Goal: Information Seeking & Learning: Learn about a topic

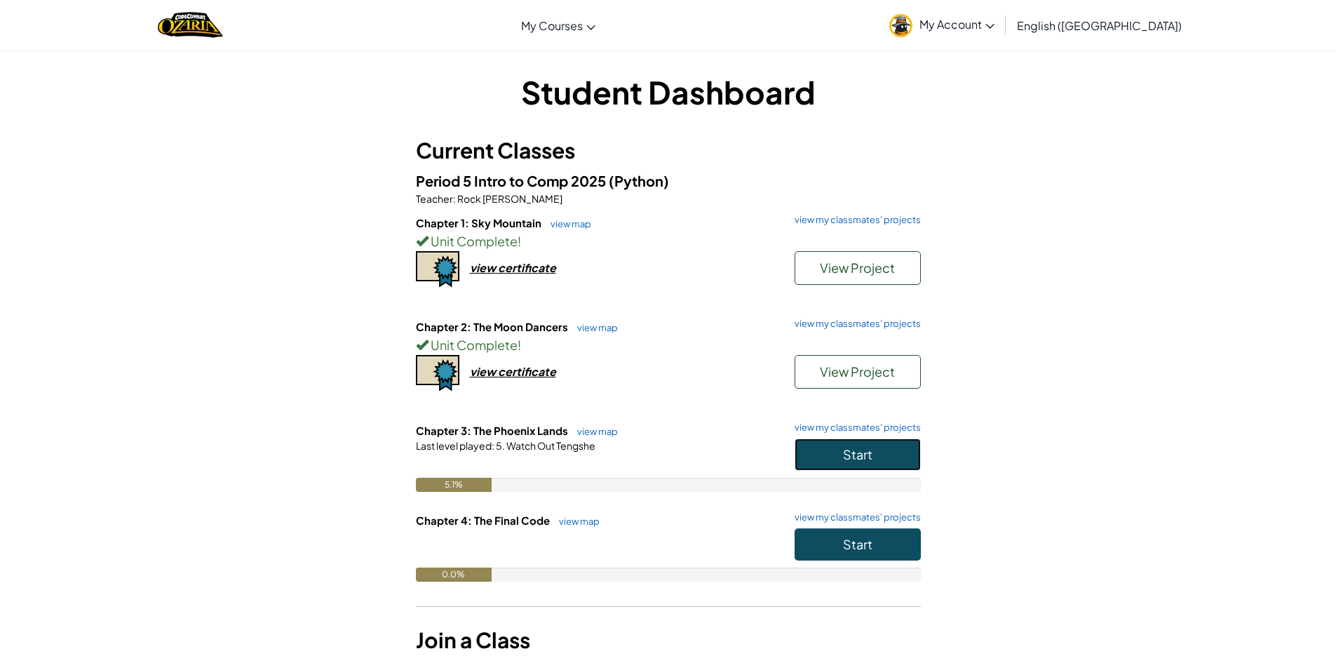
click at [891, 457] on button "Start" at bounding box center [858, 454] width 126 height 32
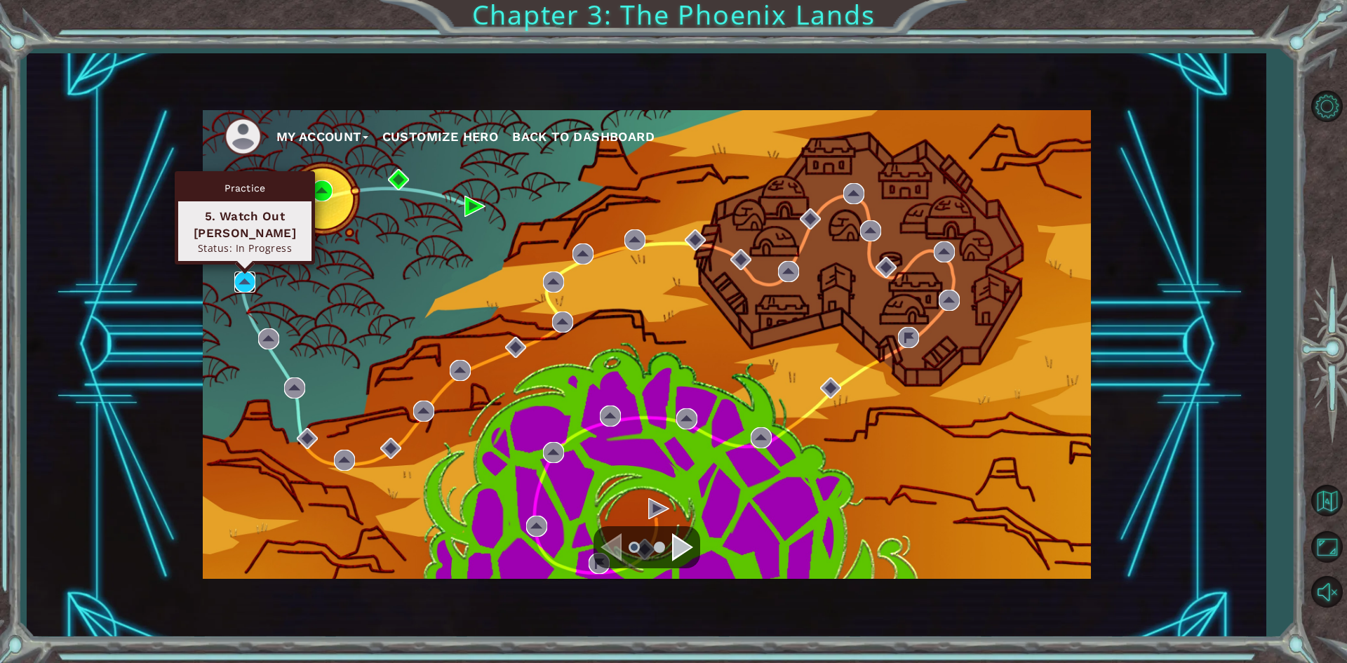
click at [245, 281] on img at bounding box center [244, 281] width 21 height 21
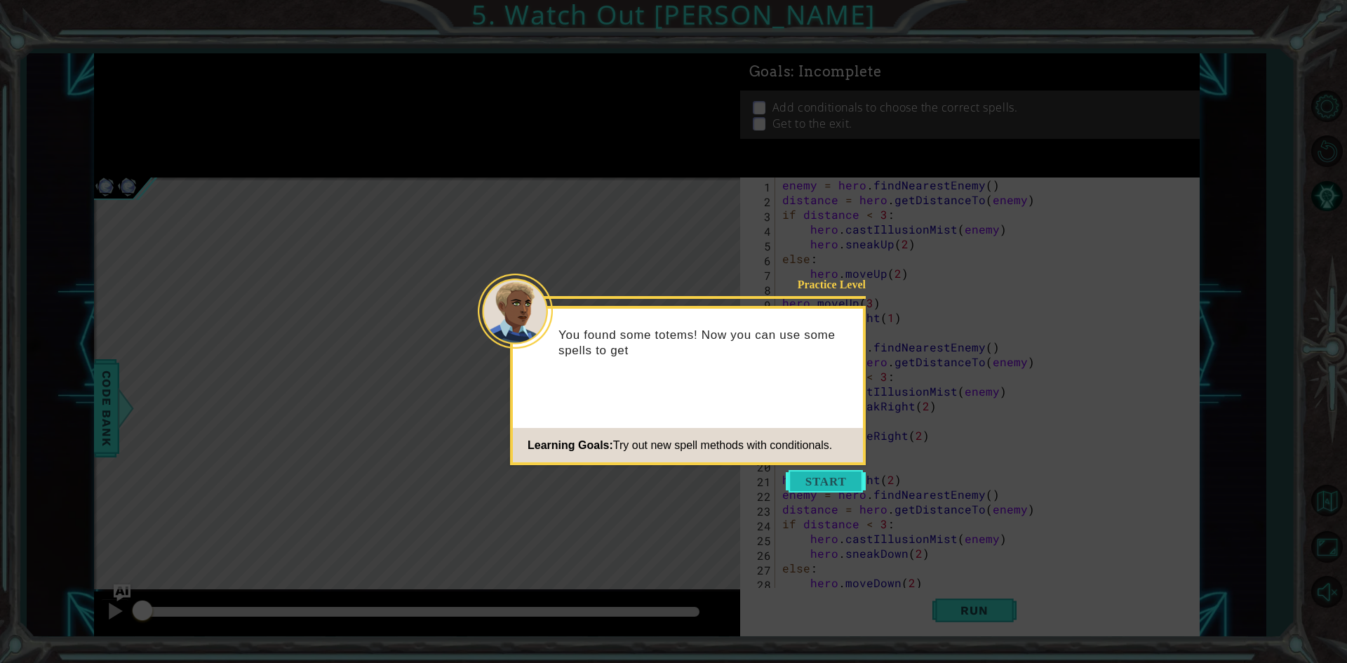
click at [860, 473] on button "Start" at bounding box center [826, 481] width 80 height 22
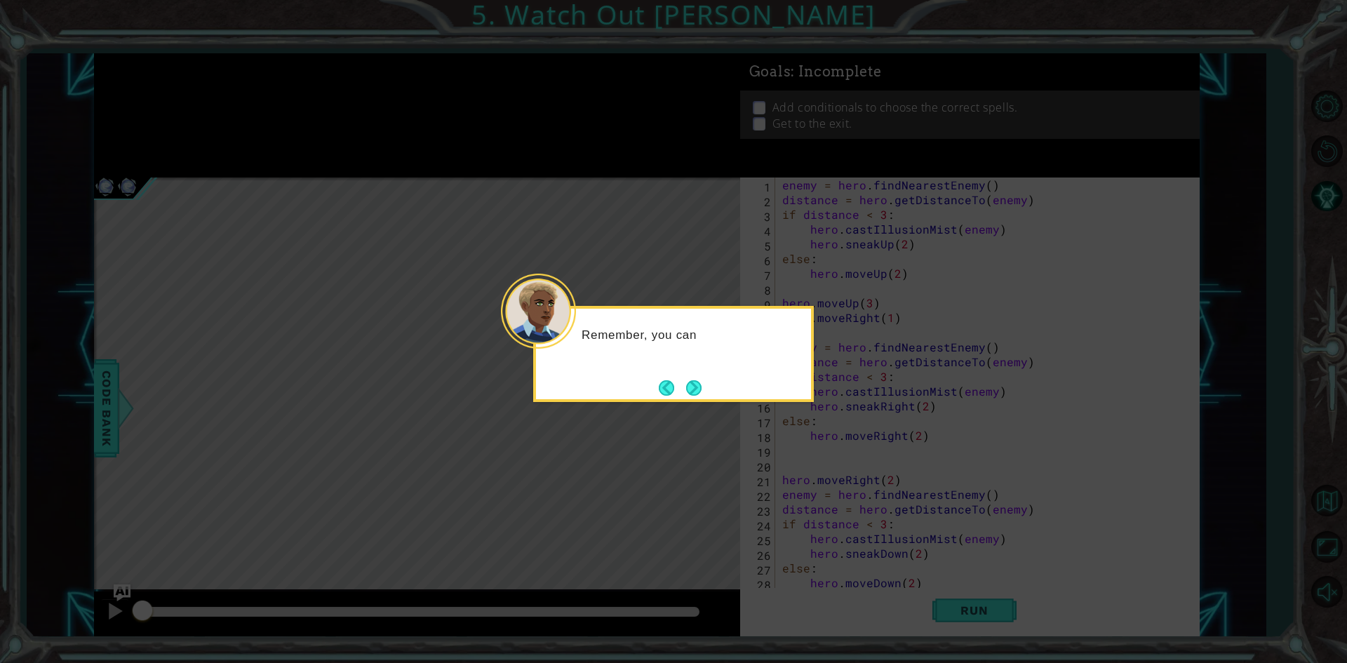
click at [860, 473] on icon at bounding box center [673, 331] width 1347 height 663
click at [689, 381] on button "Next" at bounding box center [693, 389] width 16 height 16
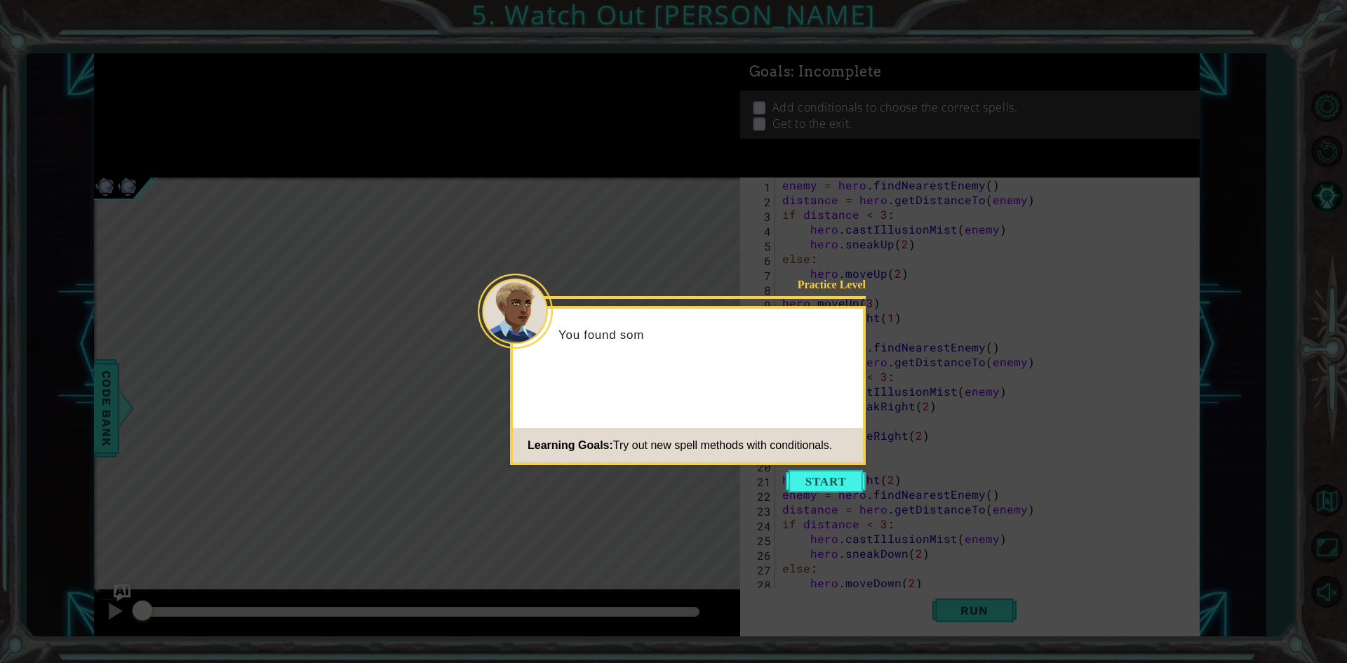
scroll to position [15, 0]
click at [807, 476] on button "Start" at bounding box center [826, 481] width 80 height 22
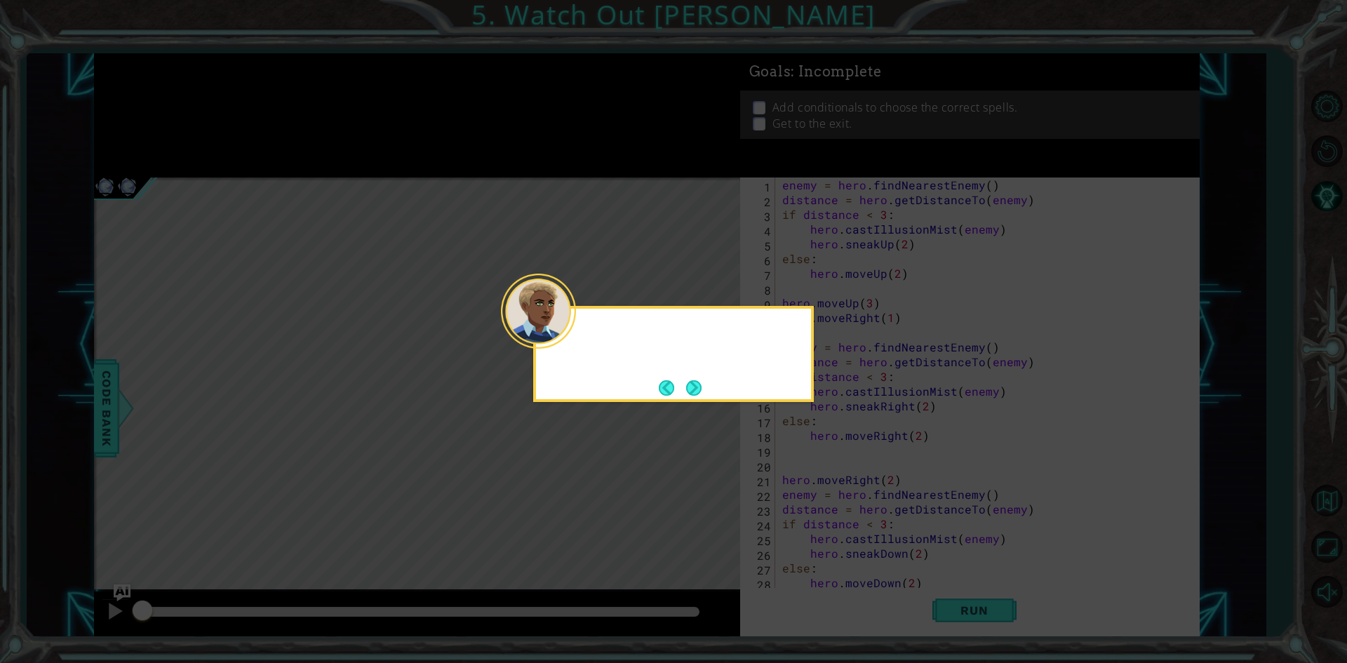
scroll to position [0, 0]
click at [697, 396] on button "Next" at bounding box center [694, 387] width 16 height 16
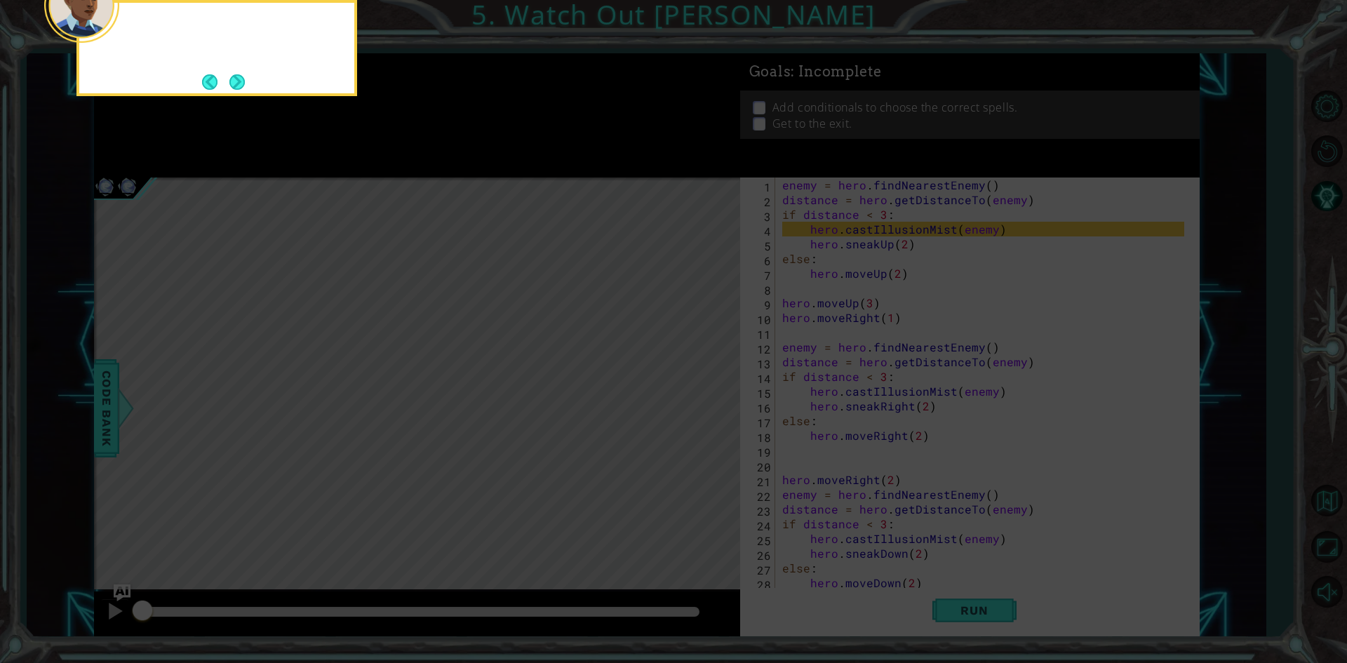
click at [697, 396] on icon at bounding box center [673, 99] width 1347 height 1127
click at [241, 81] on button "Next" at bounding box center [237, 82] width 24 height 24
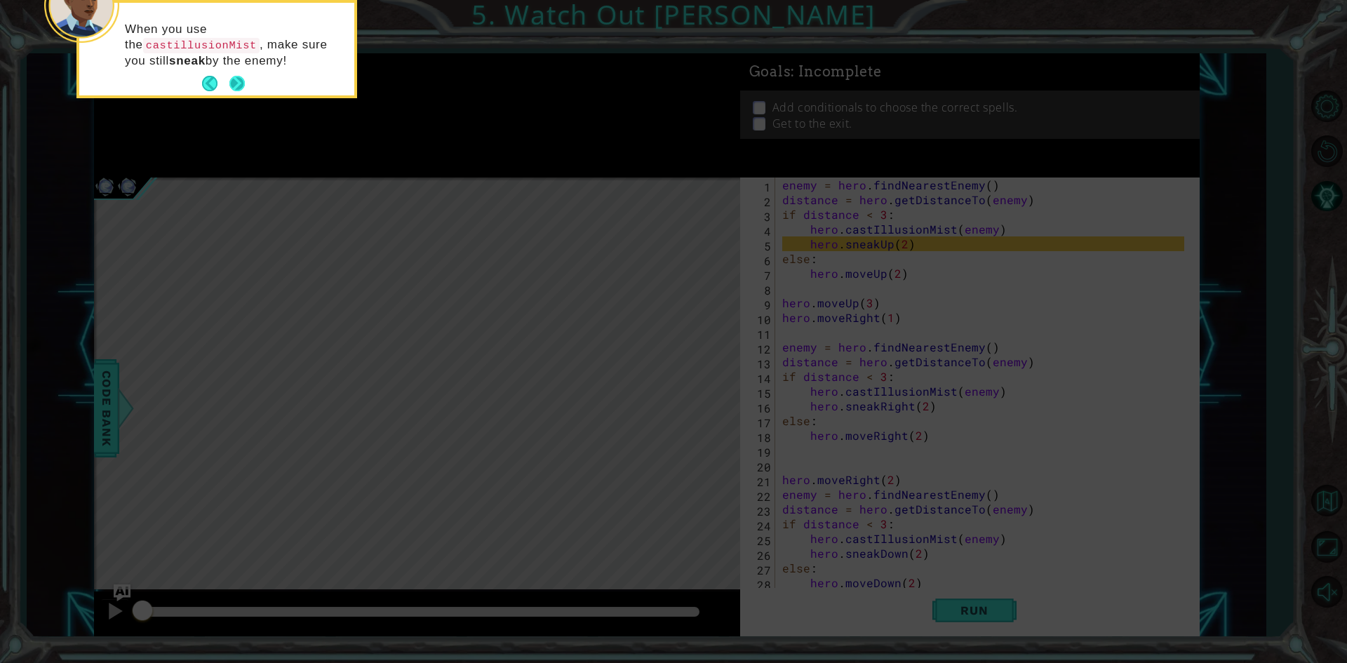
click at [241, 89] on button "Next" at bounding box center [237, 84] width 16 height 16
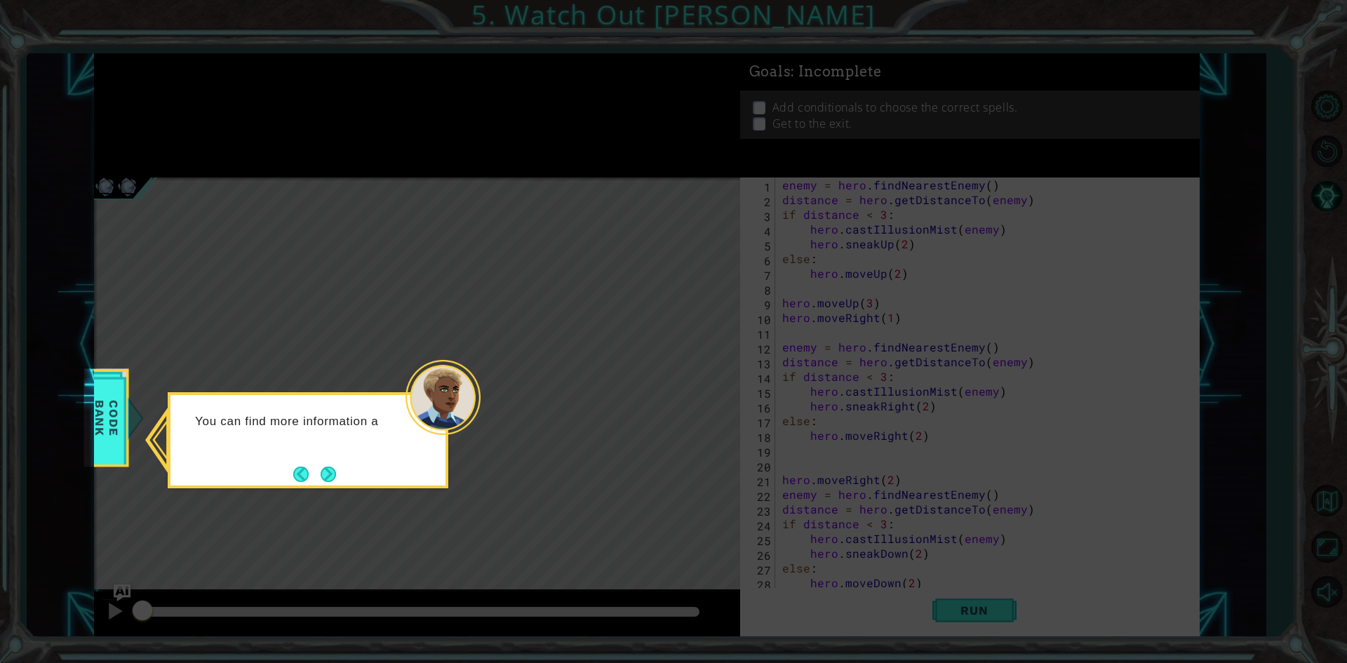
click at [317, 456] on div "You can find more information a" at bounding box center [308, 440] width 281 height 96
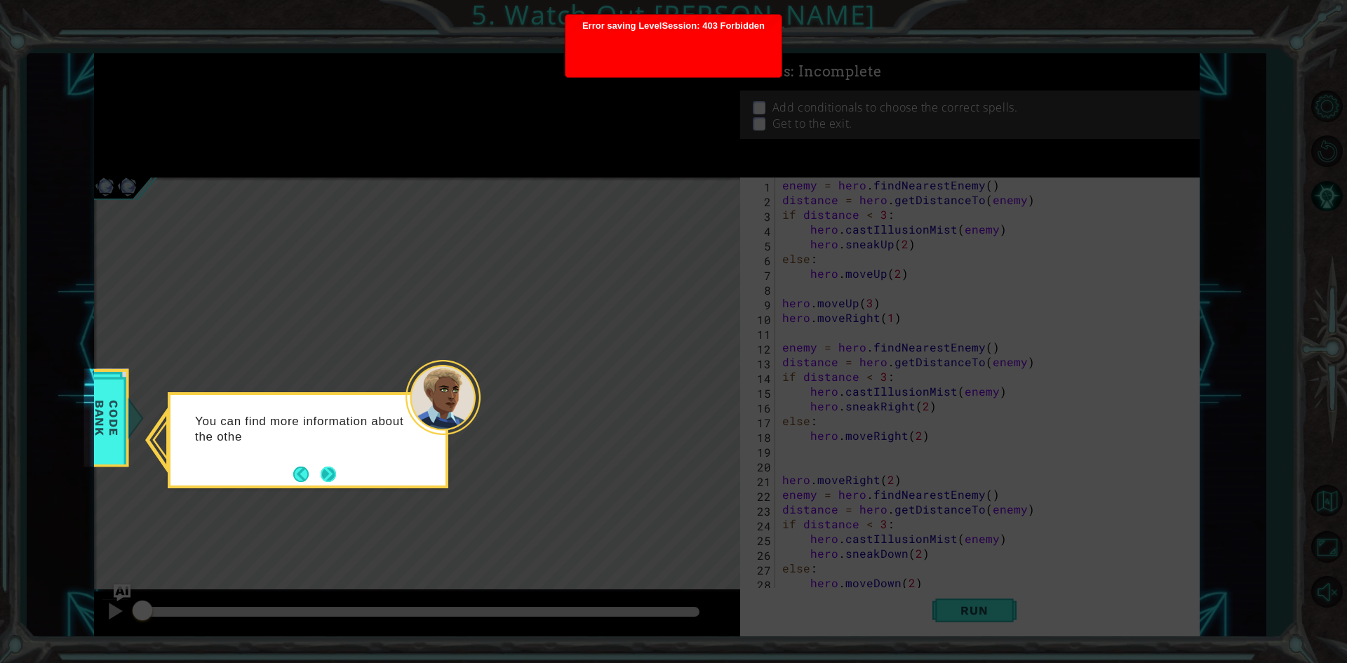
click at [319, 464] on footer at bounding box center [314, 474] width 43 height 21
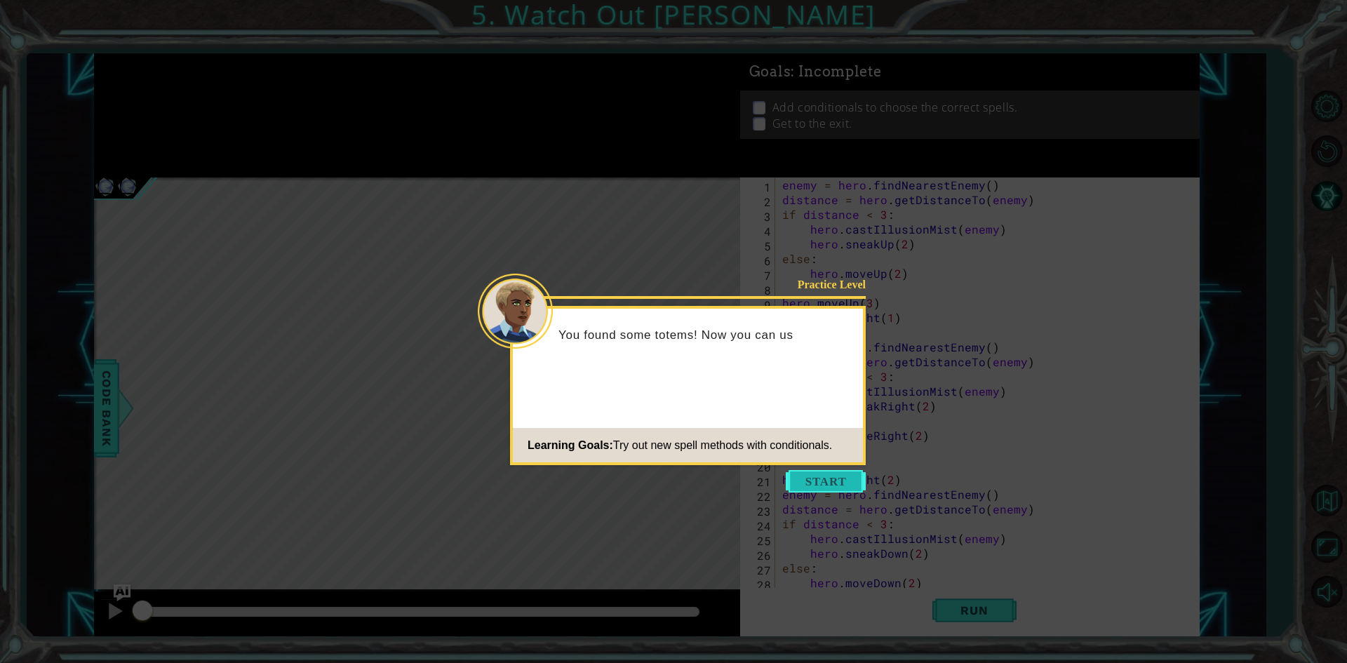
click at [831, 481] on button "Start" at bounding box center [826, 481] width 80 height 22
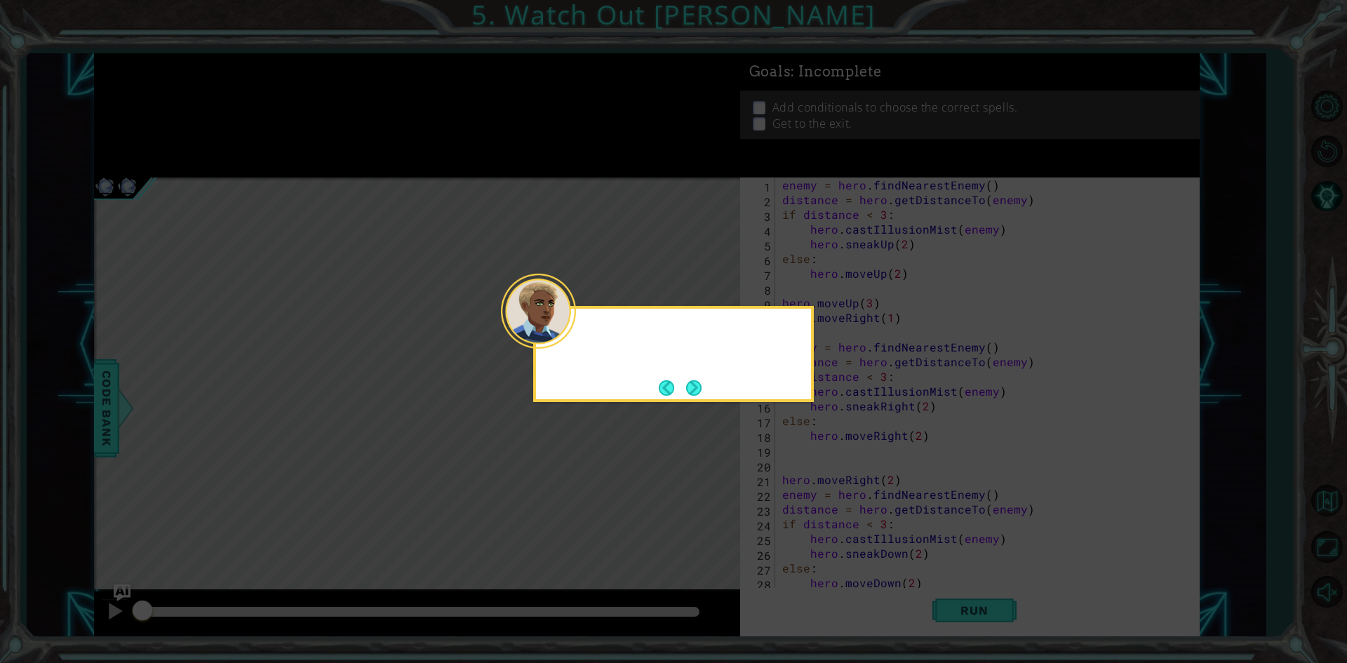
click at [831, 481] on icon at bounding box center [673, 331] width 1347 height 663
click at [692, 382] on button "Next" at bounding box center [693, 387] width 15 height 15
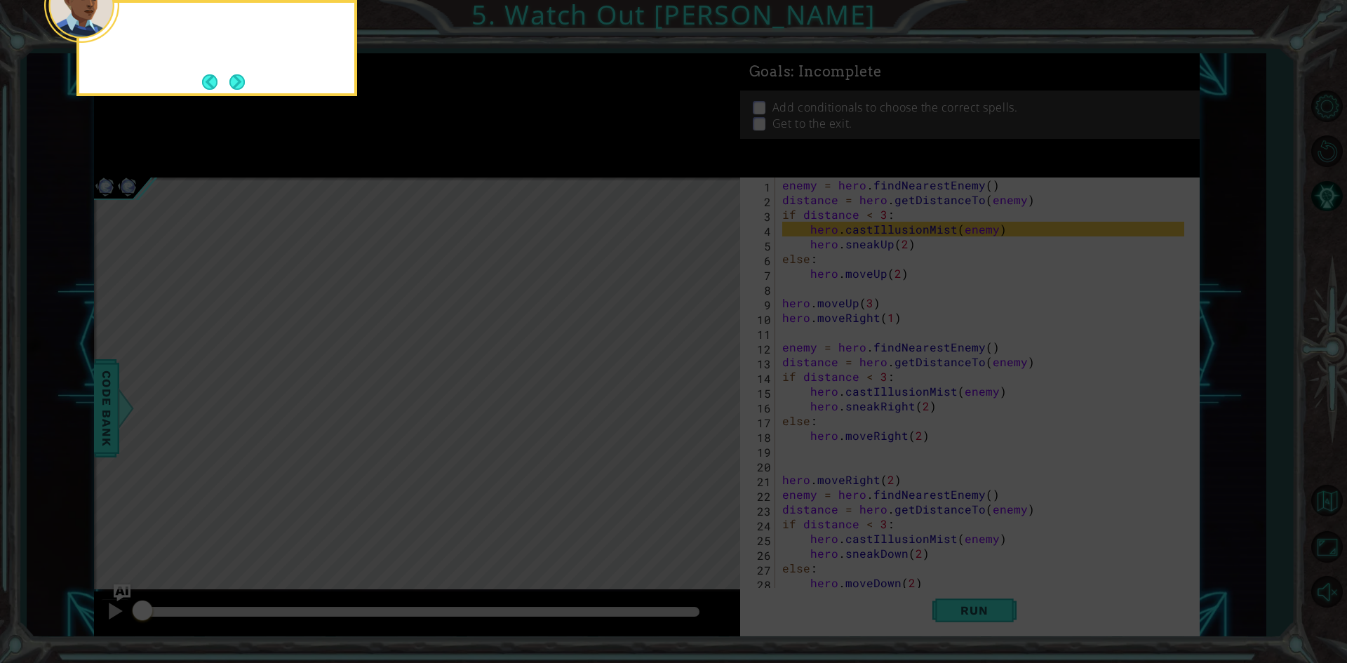
click at [689, 377] on icon at bounding box center [673, 99] width 1347 height 1127
click at [222, 78] on button "Back" at bounding box center [215, 81] width 27 height 15
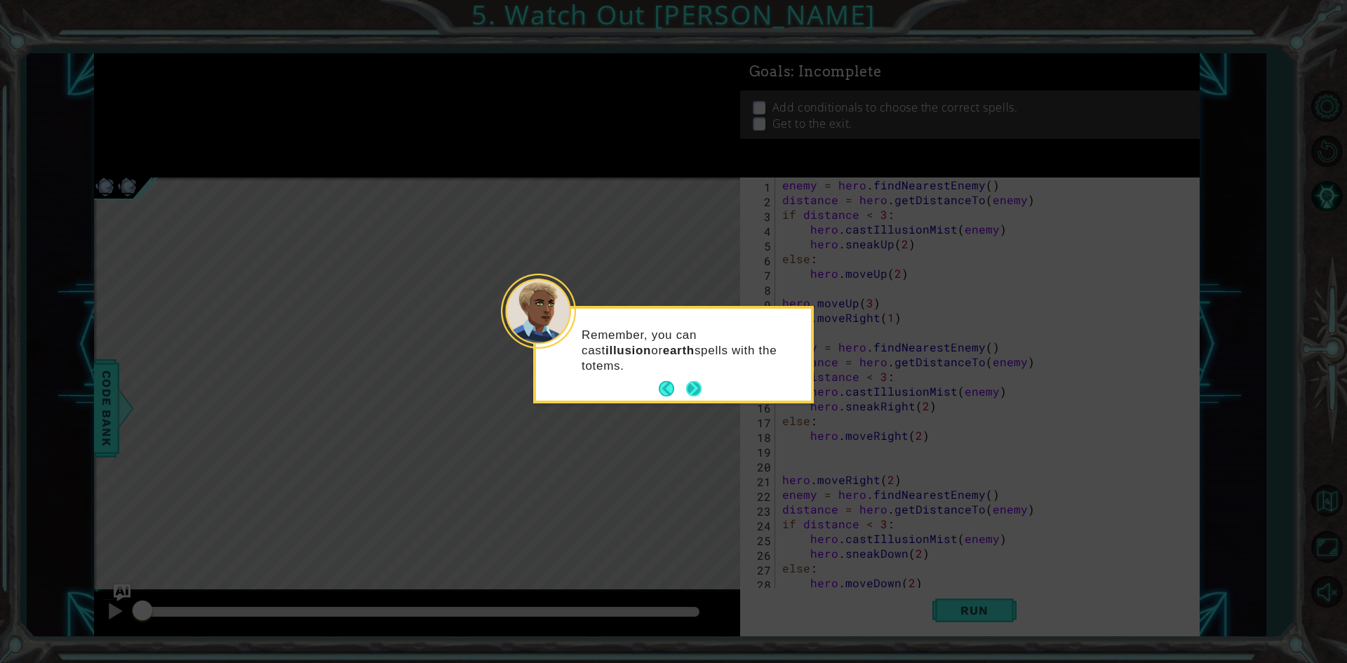
click at [681, 384] on footer at bounding box center [680, 388] width 43 height 21
click at [686, 384] on button "Next" at bounding box center [693, 389] width 16 height 16
click at [686, 384] on icon at bounding box center [673, 331] width 1347 height 663
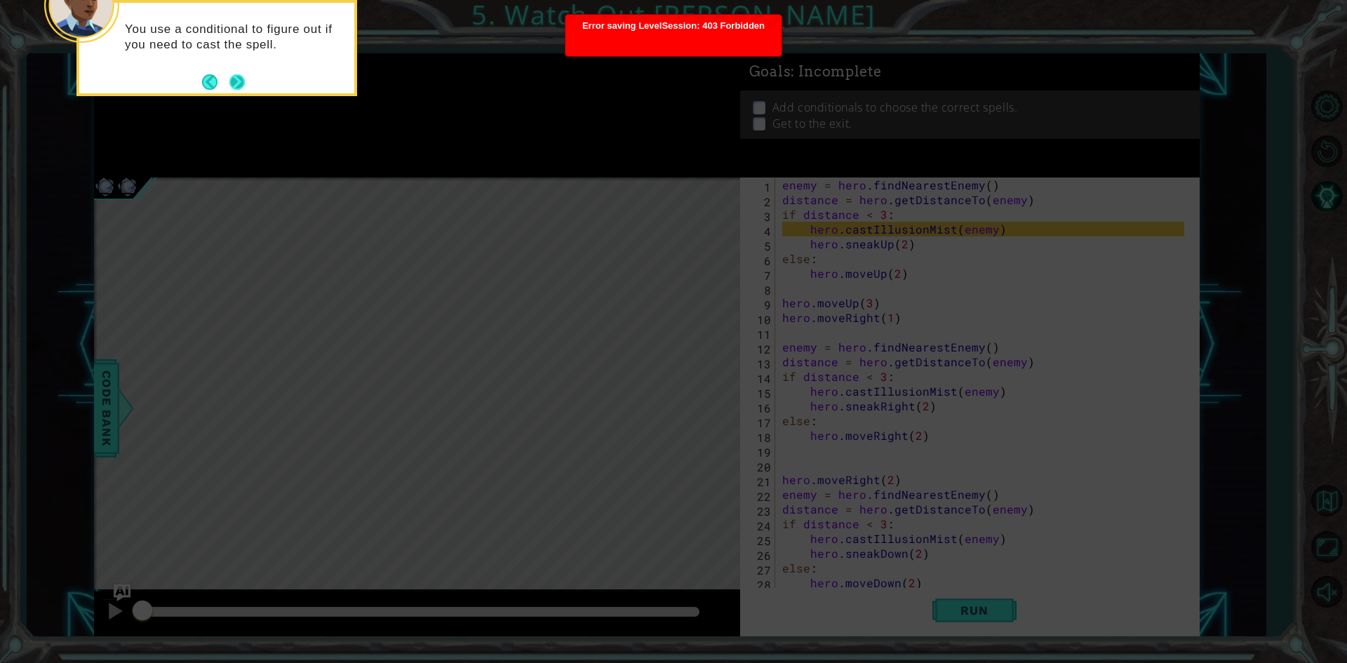
click at [237, 76] on button "Next" at bounding box center [237, 82] width 16 height 16
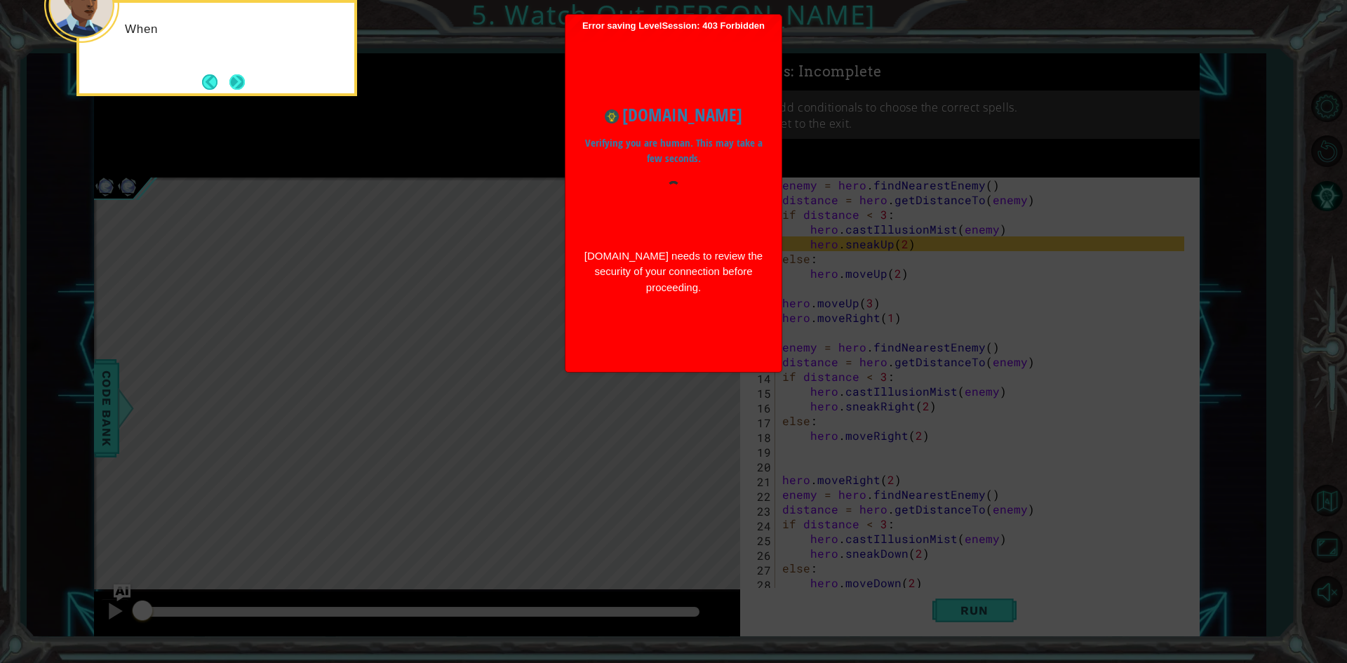
click at [245, 79] on button "Next" at bounding box center [237, 82] width 16 height 16
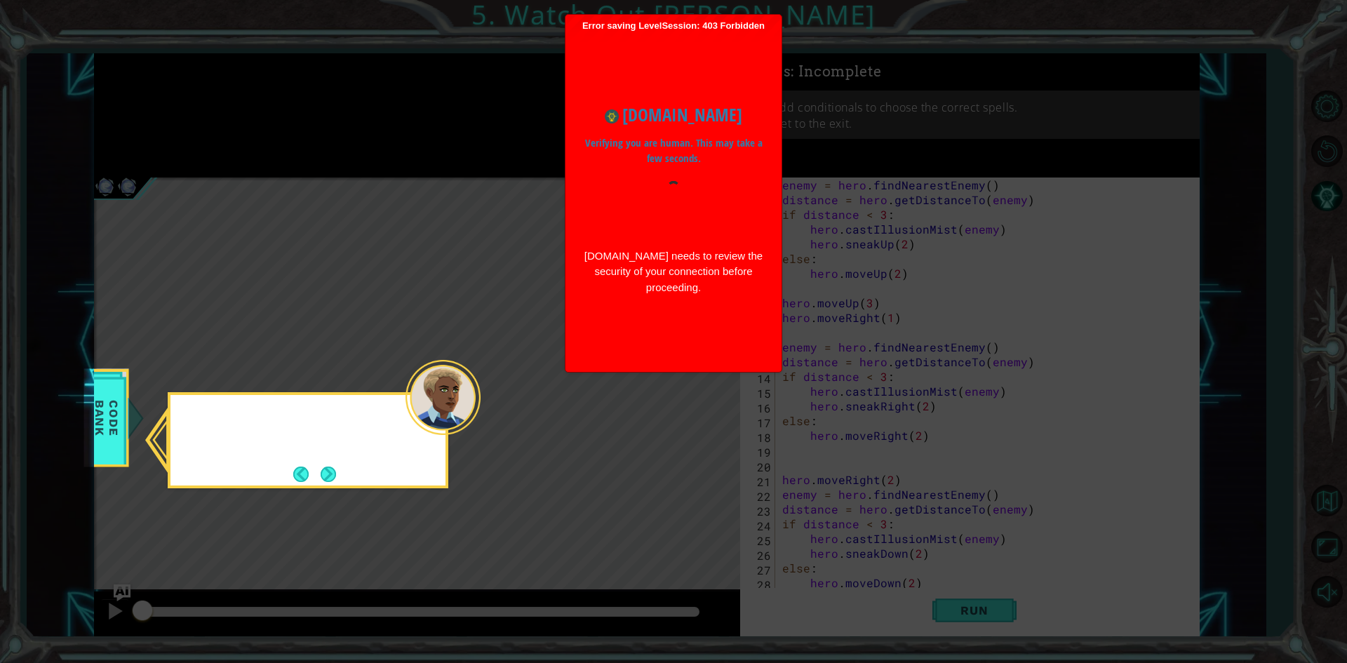
click at [245, 79] on icon at bounding box center [673, 331] width 1347 height 663
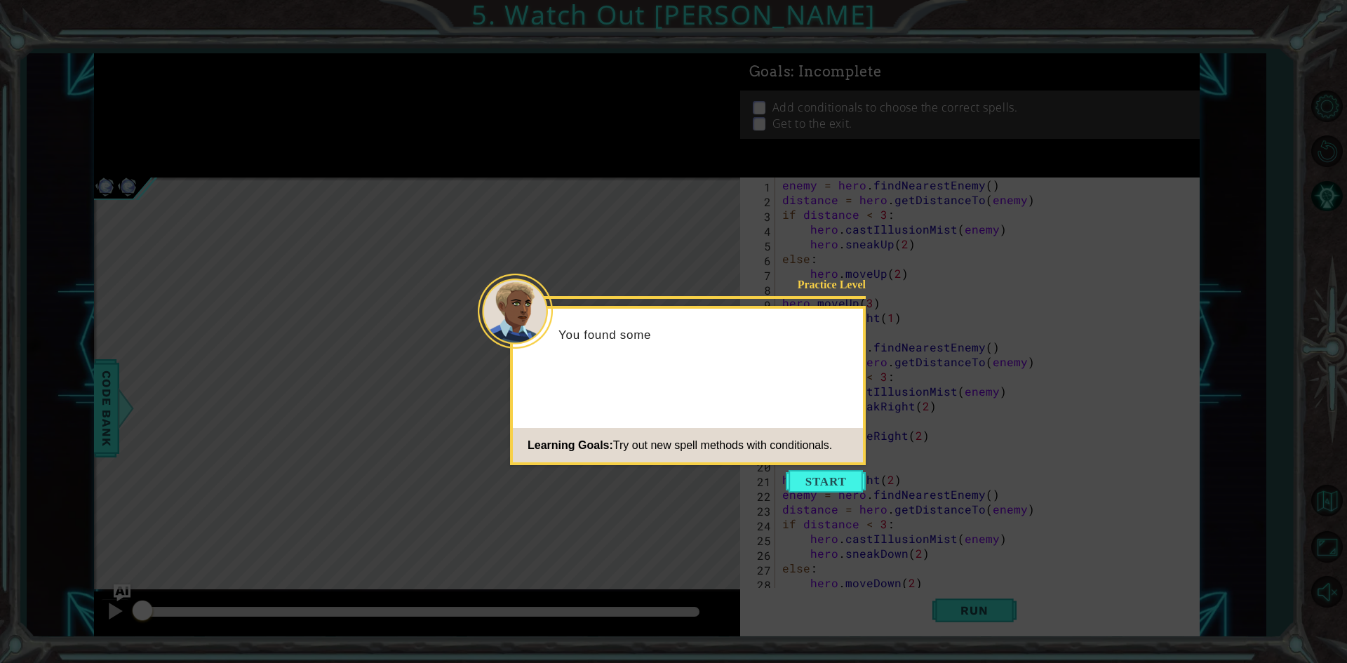
scroll to position [15, 0]
